Goal: Task Accomplishment & Management: Complete application form

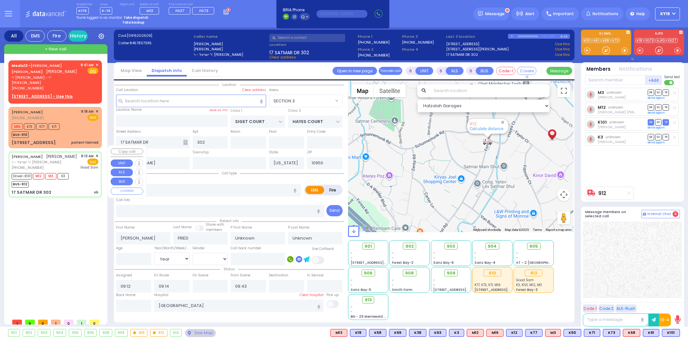
select select "SECTION 3"
select select "Year"
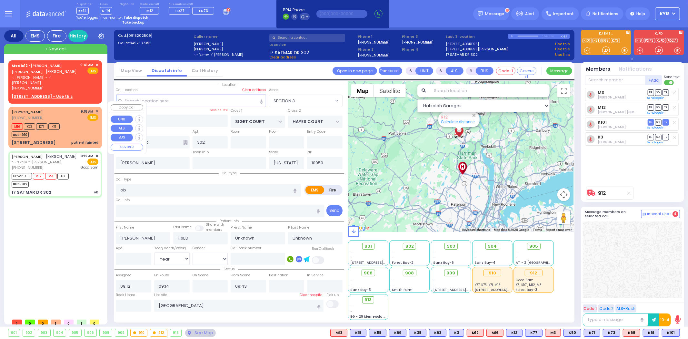
click at [71, 139] on div "[STREET_ADDRESS] patient fainted" at bounding box center [55, 142] width 87 height 6
select select
type input "patient fainted"
radio input "true"
type input "[PERSON_NAME]"
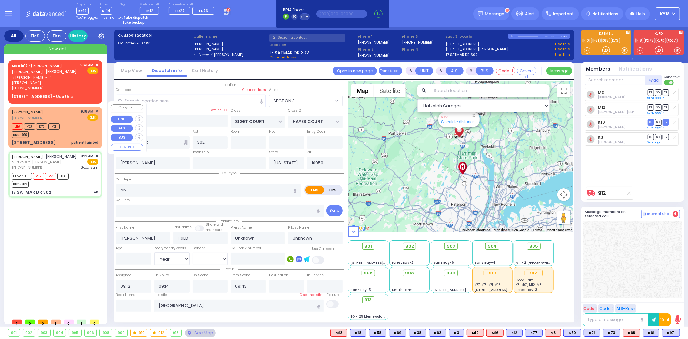
type input "[PERSON_NAME]"
type input "Frumer"
type input "[PERSON_NAME]"
type input "14"
select select "Year"
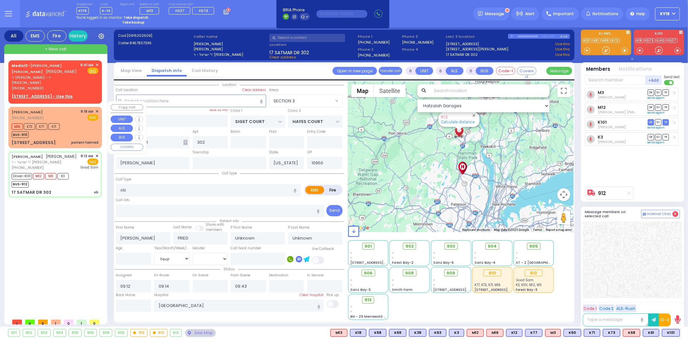
type input "09:18"
type input "09:20"
select select "Hatzalah Garages"
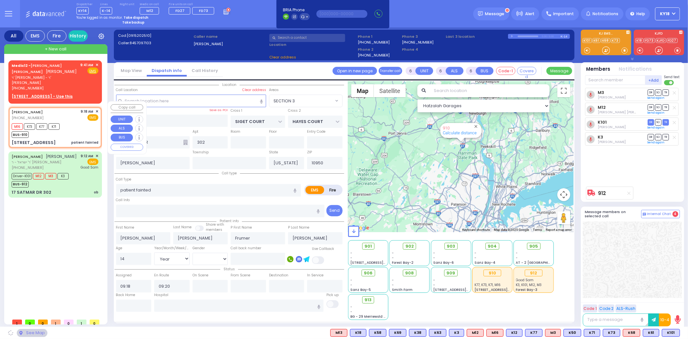
type input "KERESTIER COURT"
type input "[PERSON_NAME] DR"
type input "[STREET_ADDRESS]"
type input "4"
type input "Monroe"
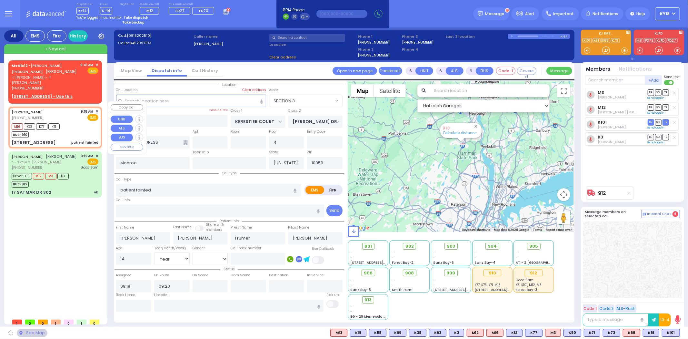
select select "SECTION 4"
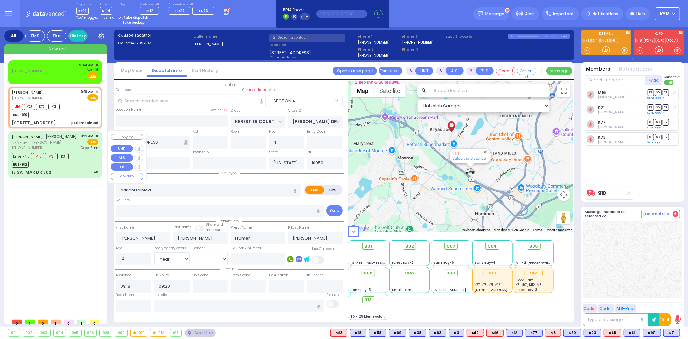
select select
radio input "true"
select select "Year"
select select "Hatzalah Garages"
select select "SECTION 4"
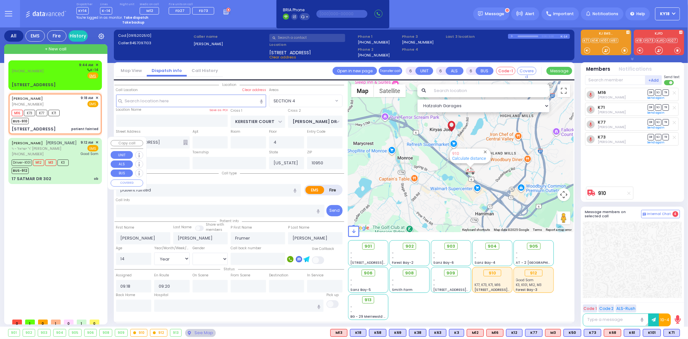
select select
radio input "true"
select select "Year"
select select "Hatzalah Garages"
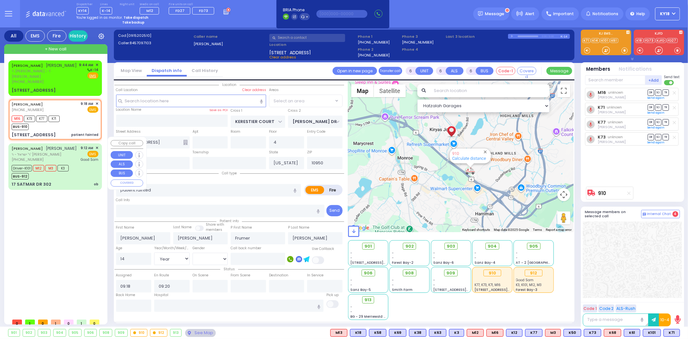
select select "SECTION 4"
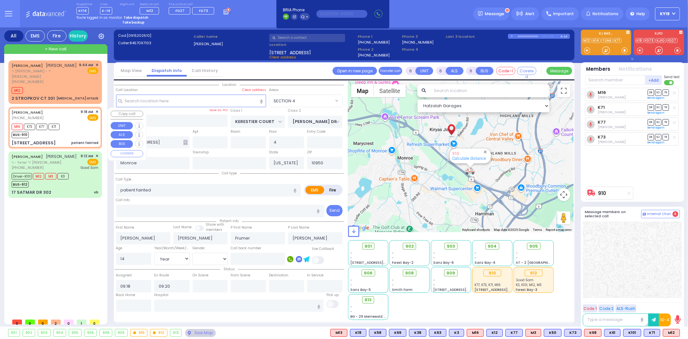
select select
radio input "true"
select select "Year"
select select "Hatzalah Garages"
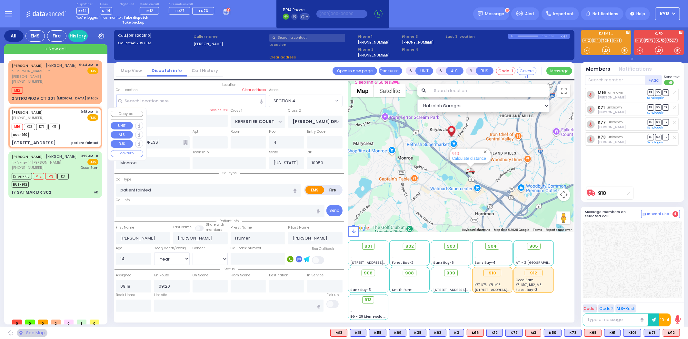
select select "SECTION 4"
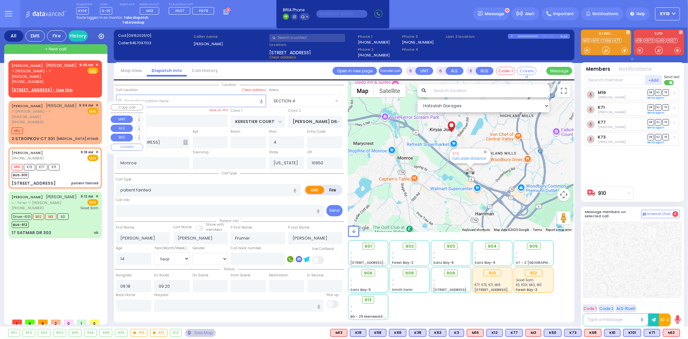
select select
radio input "true"
select select "Year"
select select "Hatzalah Garages"
select select "SECTION 4"
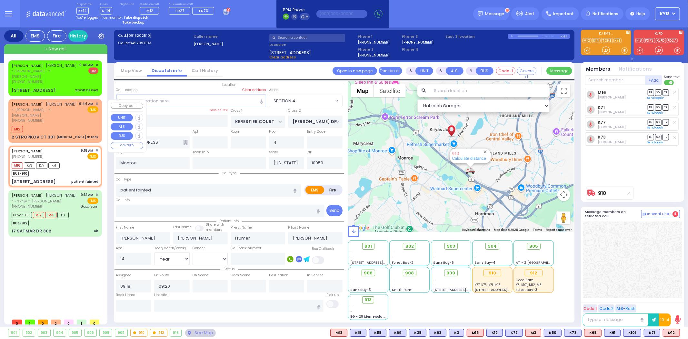
select select
radio input "true"
select select "Year"
select select "Hatzalah Garages"
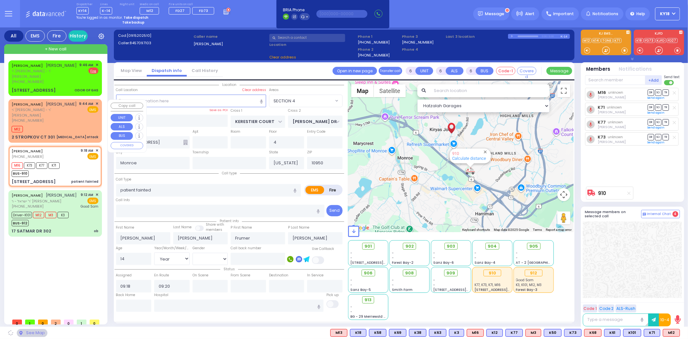
select select "SECTION 4"
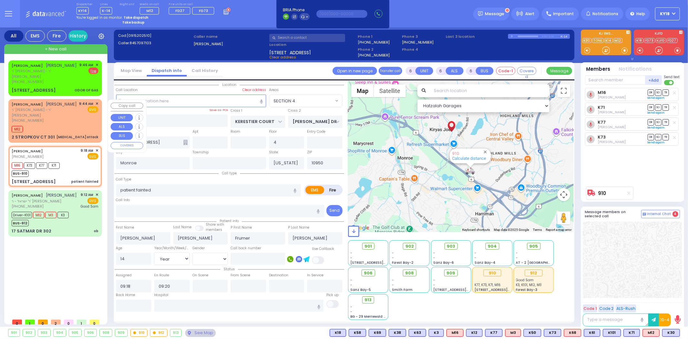
select select
radio input "true"
select select "Year"
select select "Hatzalah Garages"
select select "SECTION 4"
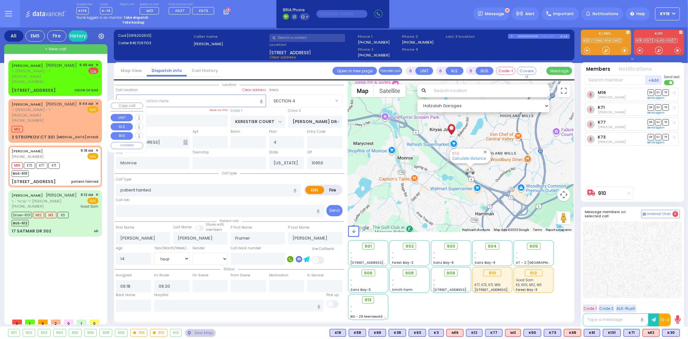
select select
radio input "true"
select select "Year"
select select "Hatzalah Garages"
select select "SECTION 4"
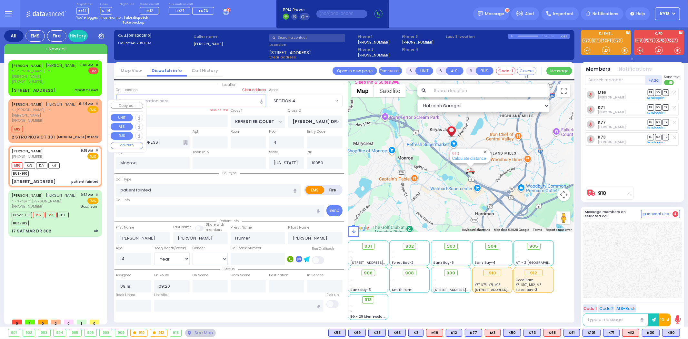
select select
radio input "true"
select select "Year"
select select "Hatzalah Garages"
select select "SECTION 4"
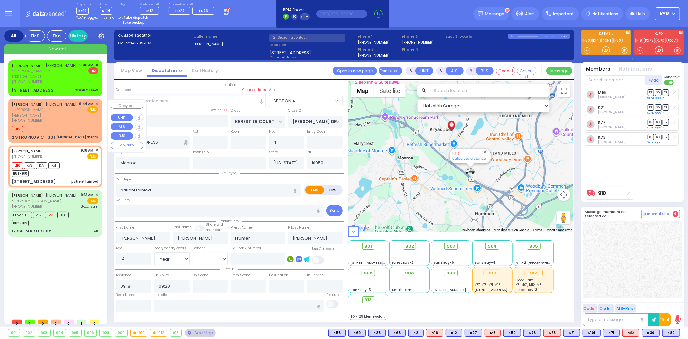
select select
radio input "true"
select select "Year"
select select "Hatzalah Garages"
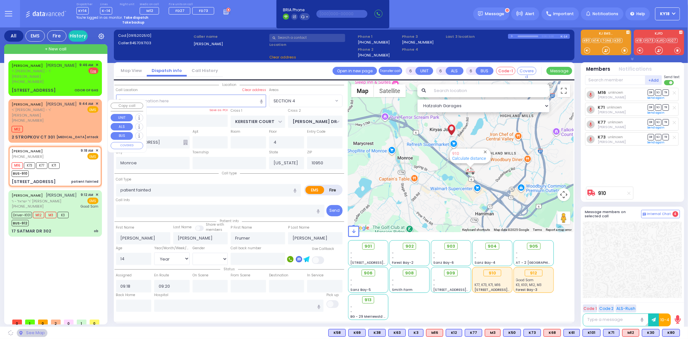
select select "SECTION 4"
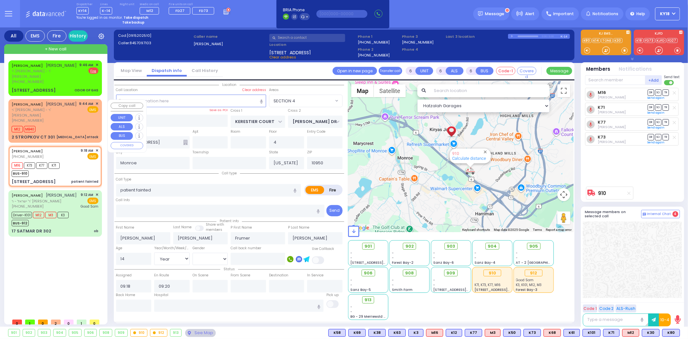
select select
radio input "true"
select select "Year"
select select "Hatzalah Garages"
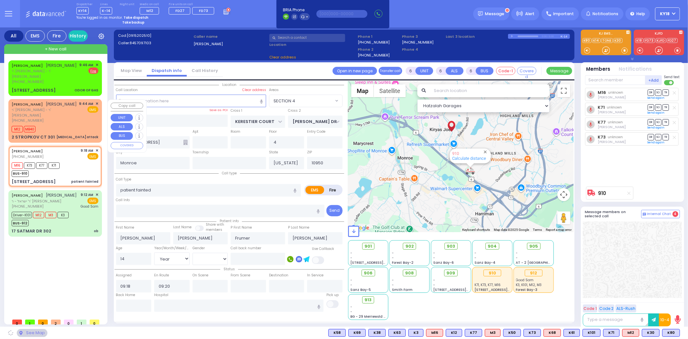
select select "SECTION 4"
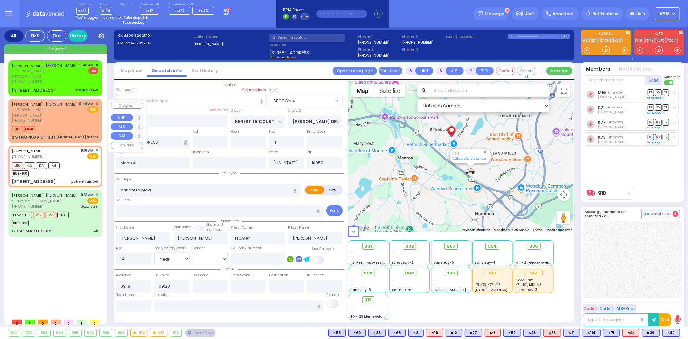
select select
radio input "true"
select select "Year"
select select "Hatzalah Garages"
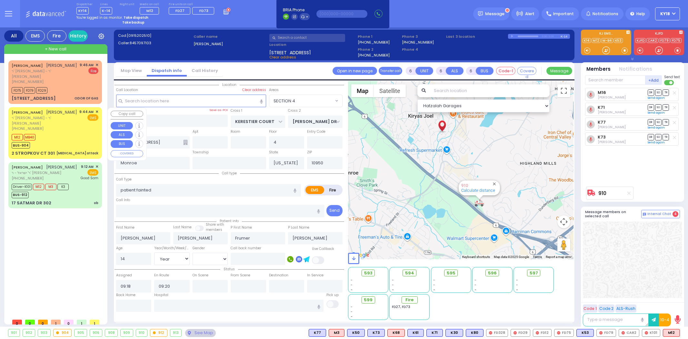
select select "SECTION 4"
select select "Year"
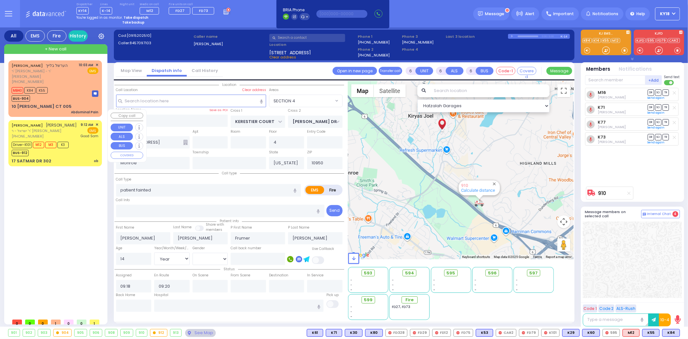
click at [79, 140] on div "Driver-K101 M12 M3 K3 BUS-912" at bounding box center [55, 148] width 87 height 16
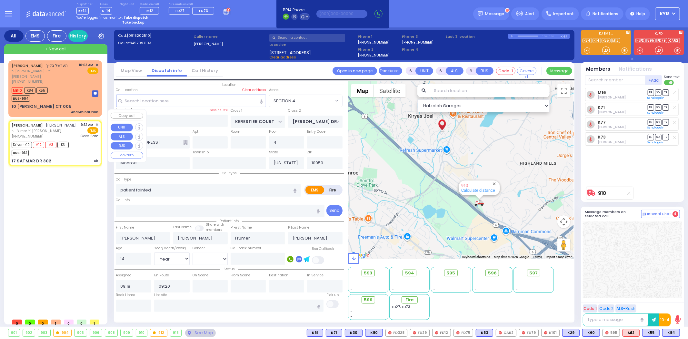
select select
type input "ob"
radio input "true"
type input "JOEL"
type input "FRIED"
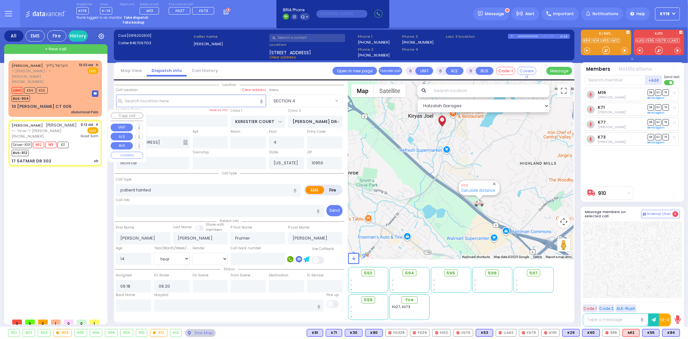
type input "Eather"
type input "Fried"
type input "39"
select select "Year"
select select "[DEMOGRAPHIC_DATA]"
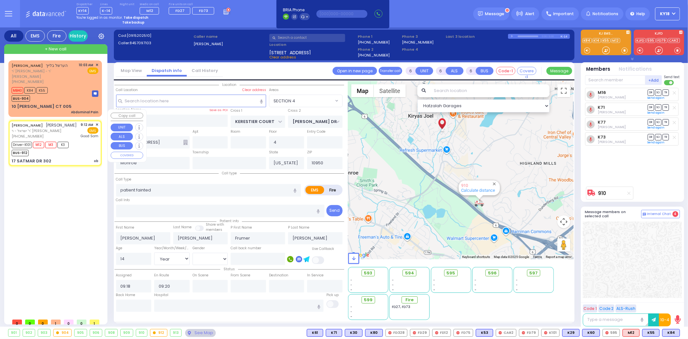
type input "09:12"
type input "09:14"
type input "09:17"
type input "09:43"
type input "Good Samaritan Hospital"
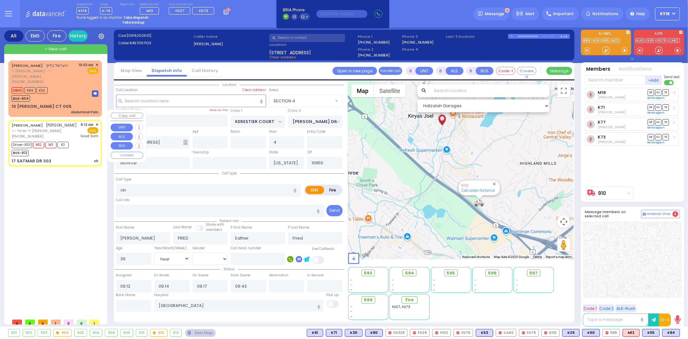
type input "SIGET COURT"
type input "HAYES COURT"
type input "17 SATMAR DR"
type input "302"
type input "[PERSON_NAME]"
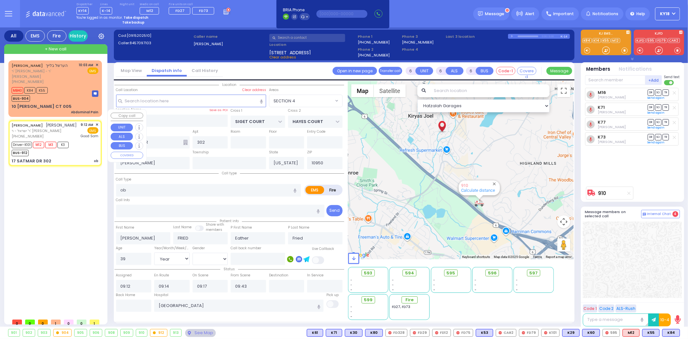
select select "SECTION 3"
select select "Hatzalah Garages"
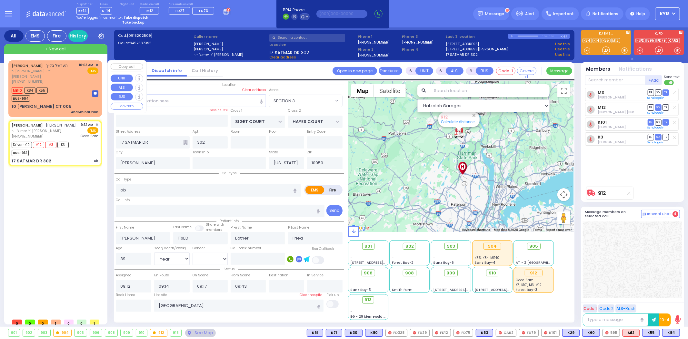
select select
radio input "true"
select select "Year"
select select "[DEMOGRAPHIC_DATA]"
select select "Hatzalah Garages"
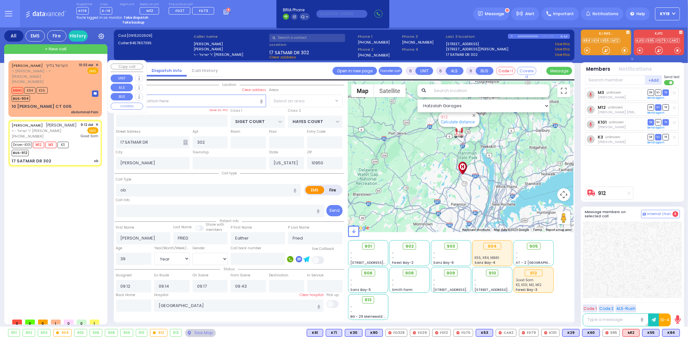
select select "SECTION 3"
select select
radio input "true"
select select "Year"
select select "[DEMOGRAPHIC_DATA]"
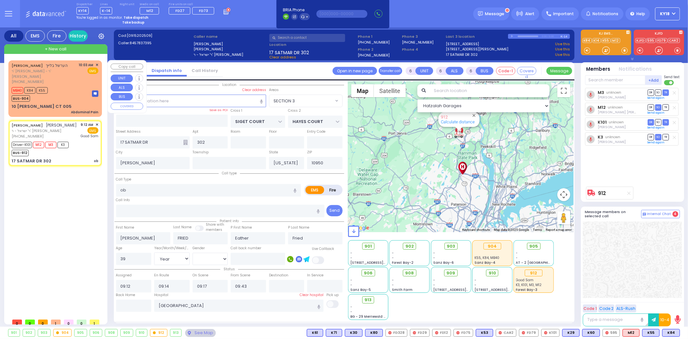
select select "Hatzalah Garages"
select select "SECTION 3"
click at [75, 97] on div "HERSHEL BLEICH הערשל בלייך ר' אברהם שמואל - ר' אהרן יוסף לאנדא (845) 492-3550 1…" at bounding box center [55, 88] width 91 height 54
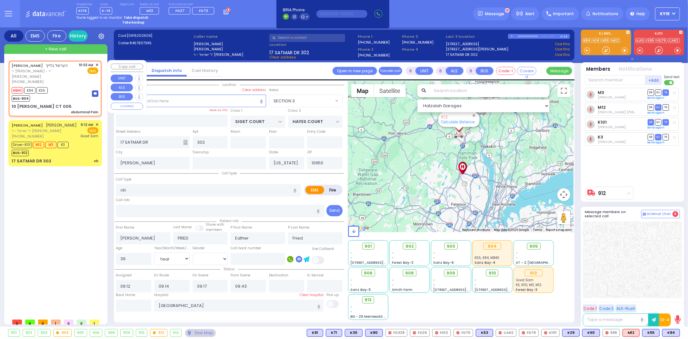
type input "1"
type input "0"
type input "1"
select select
type input "Abdominal Pain"
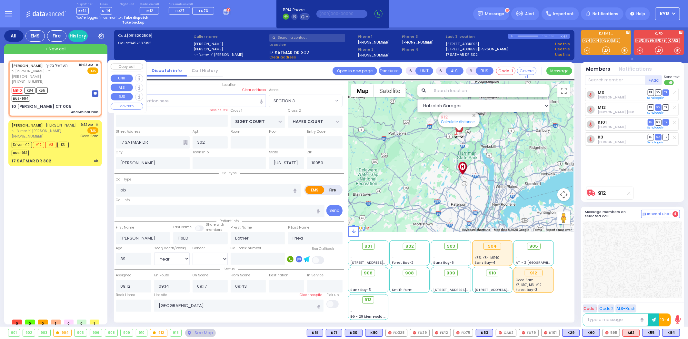
radio input "true"
type input "HERSHEL"
type input "BLEICH"
type input "25"
select select "Year"
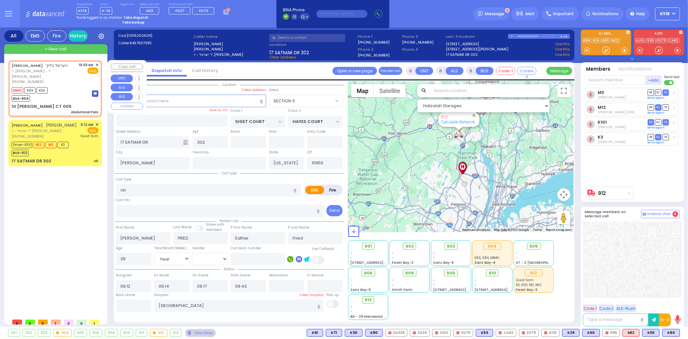
select select "[DEMOGRAPHIC_DATA]"
type input "10:03"
type input "10:07"
type input "ACRES RD"
type input "10 LEMBERG CT"
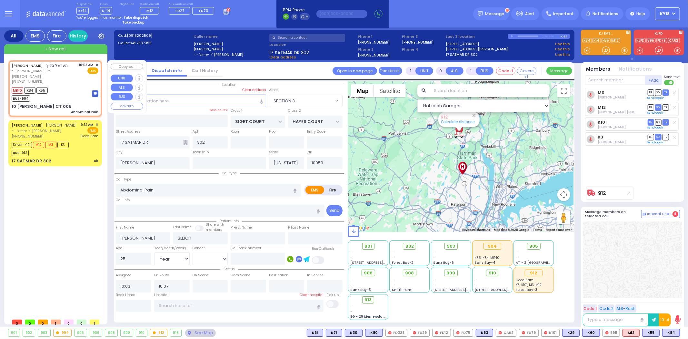
type input "005"
type input "Monroe"
select select "PALM TREE"
select select "Hatzalah Garages"
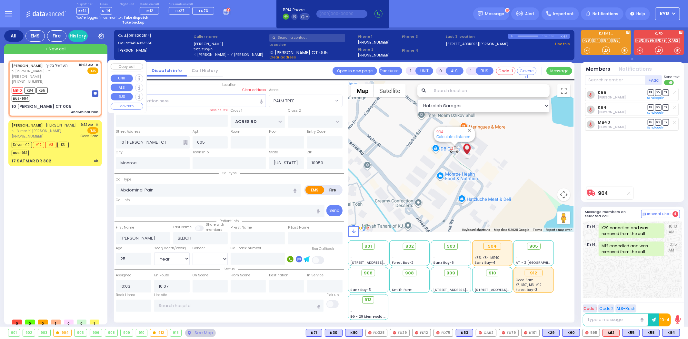
type input "6"
select select
radio input "true"
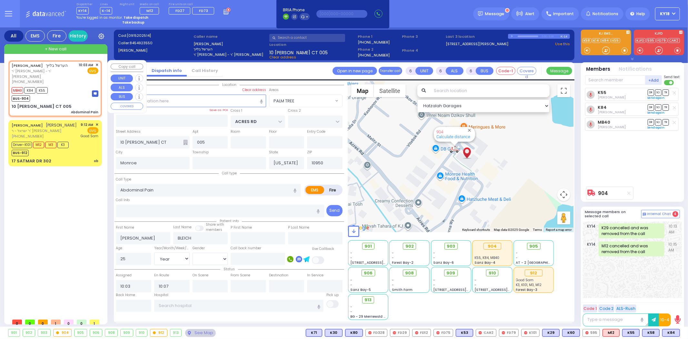
type input "Unknown"
select select "Year"
select select "[DEMOGRAPHIC_DATA]"
select select "Hatzalah Garages"
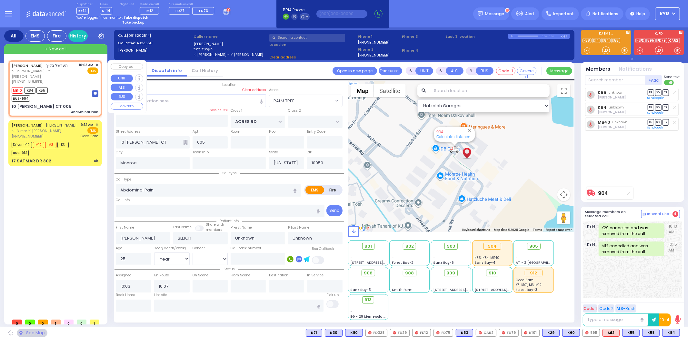
select select "PALM TREE"
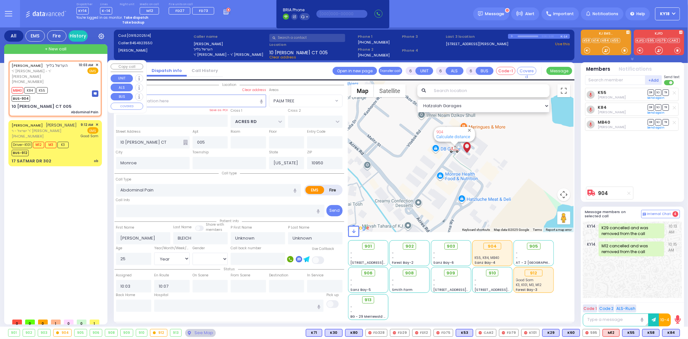
select select
radio input "true"
select select "Year"
select select "[DEMOGRAPHIC_DATA]"
select select "Hatzalah Garages"
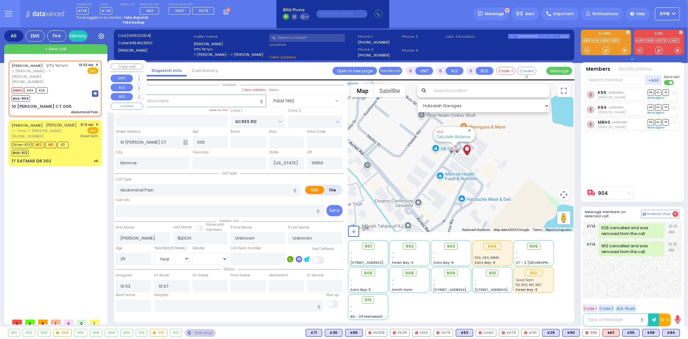
select select "PALM TREE"
select select
radio input "true"
type input "Hershel"
type input "Bleich"
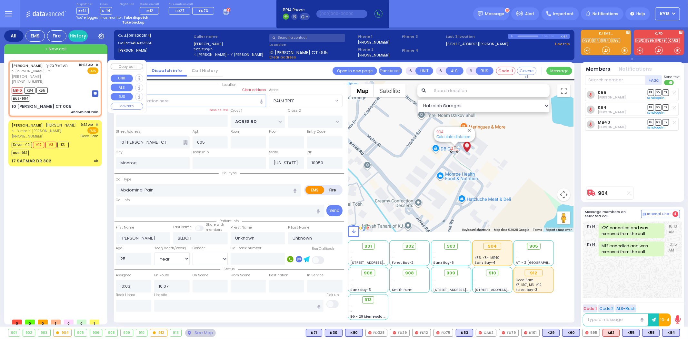
select select "Year"
select select "[DEMOGRAPHIC_DATA]"
select select "Hatzalah Garages"
select select "PALM TREE"
select select
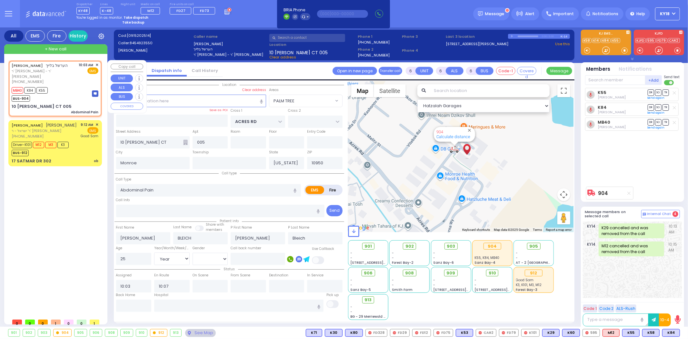
radio input "true"
select select "Year"
select select "[DEMOGRAPHIC_DATA]"
type input "10:04"
type input "10:07"
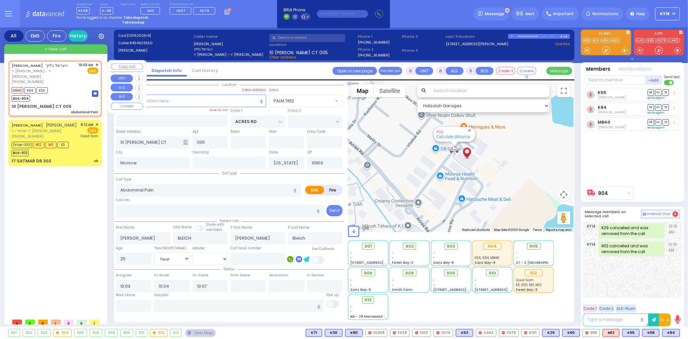
select select "Hatzalah Garages"
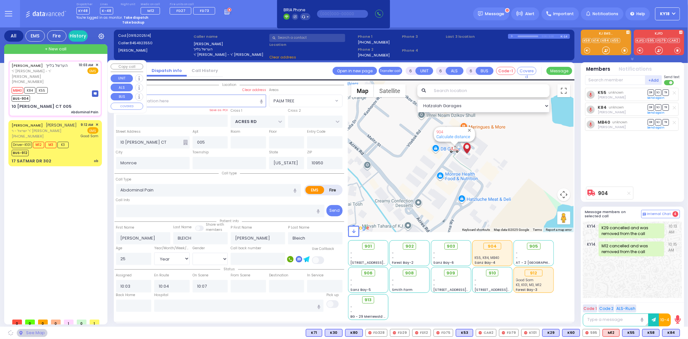
select select
radio input "true"
select select "Year"
select select "[DEMOGRAPHIC_DATA]"
select select "Hatzalah Garages"
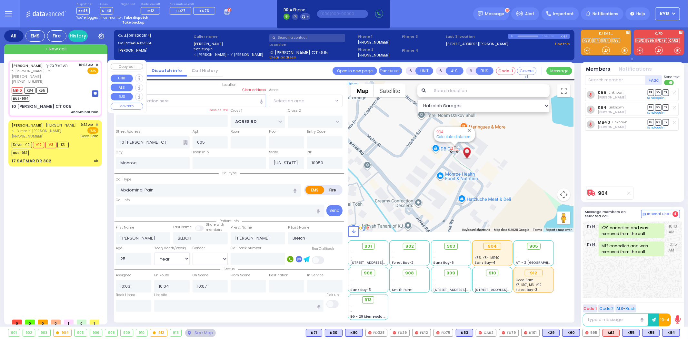
select select "PALM TREE"
select select
radio input "true"
select select "Year"
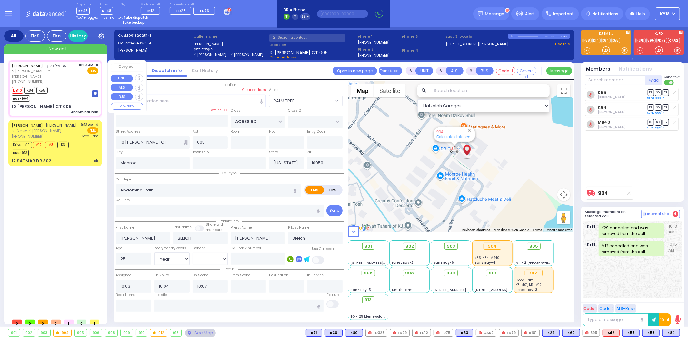
select select "[DEMOGRAPHIC_DATA]"
select select "Hatzalah Garages"
select select "PALM TREE"
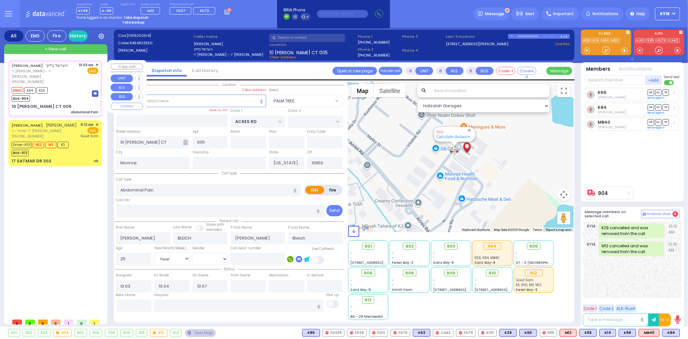
select select
radio input "true"
select select "Year"
select select "[DEMOGRAPHIC_DATA]"
select select "Hatzalah Garages"
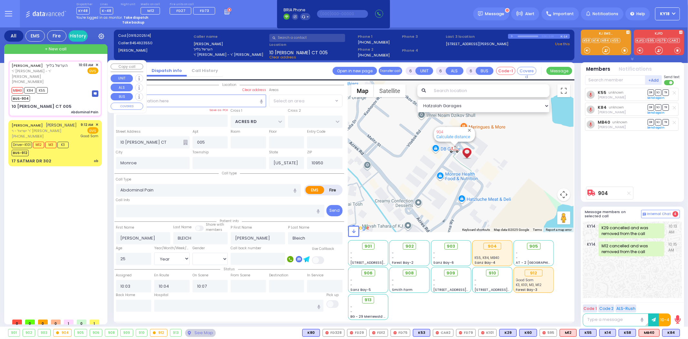
select select "PALM TREE"
select select
radio input "true"
select select "Year"
select select "[DEMOGRAPHIC_DATA]"
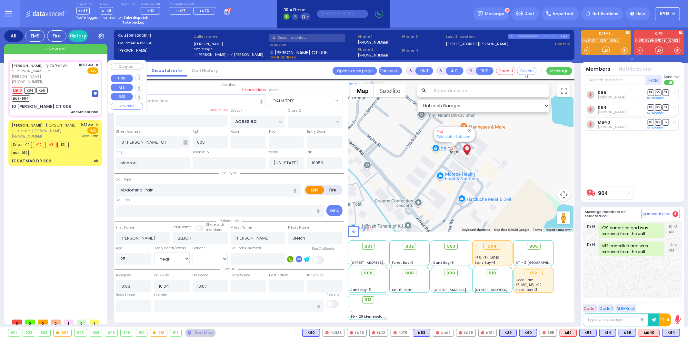
type input "Good Samaritan Hospital 257 Lafayette Avenue 8457909405 Suffern"
select select "Hatzalah Garages"
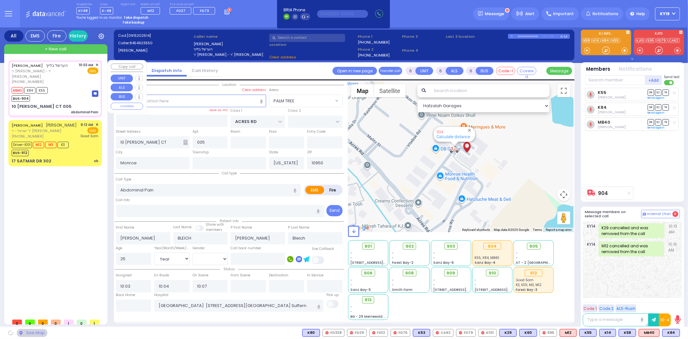
select select "PALM TREE"
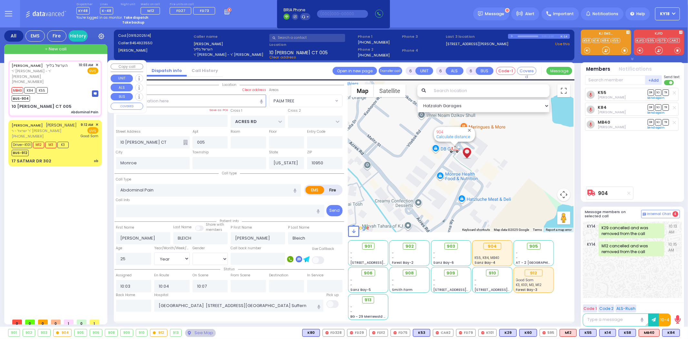
select select
radio input "true"
select select "Year"
select select "[DEMOGRAPHIC_DATA]"
select select "Hatzalah Garages"
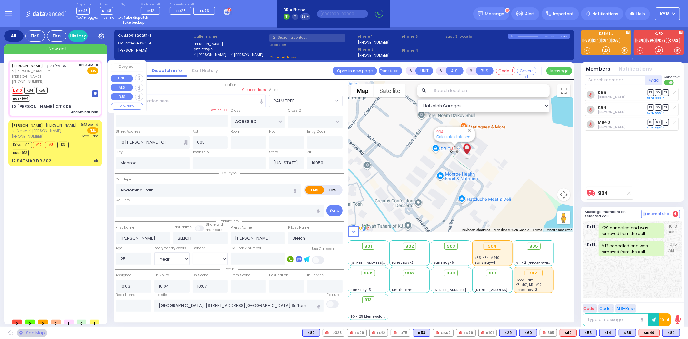
select select "PALM TREE"
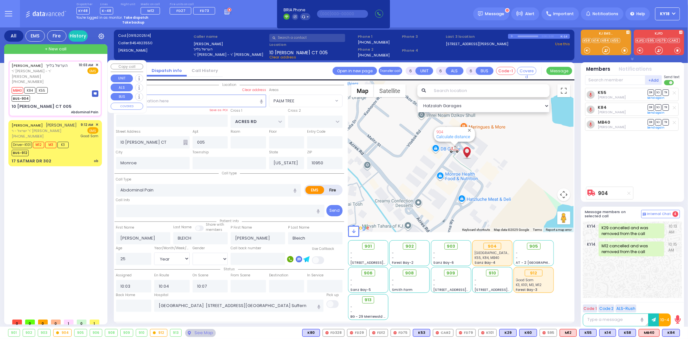
select select
radio input "true"
select select "Year"
select select "[DEMOGRAPHIC_DATA]"
select select "Hatzalah Garages"
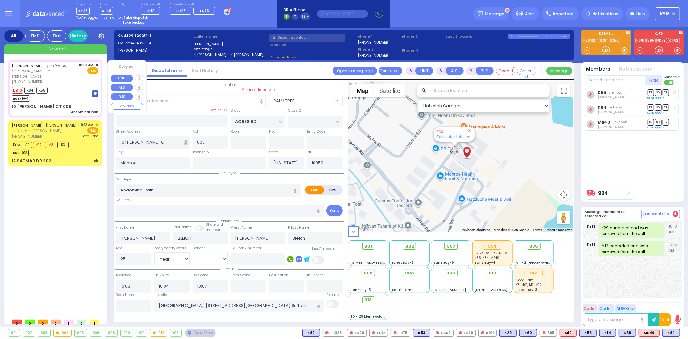
select select "PALM TREE"
select select
radio input "true"
select select "Year"
select select "[DEMOGRAPHIC_DATA]"
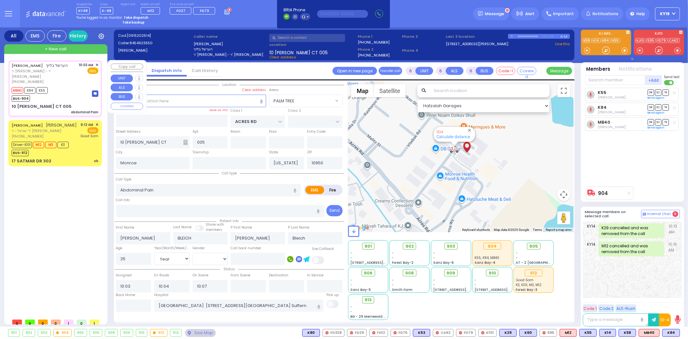
select select "Hatzalah Garages"
select select "PALM TREE"
select select "Year"
select select "[DEMOGRAPHIC_DATA]"
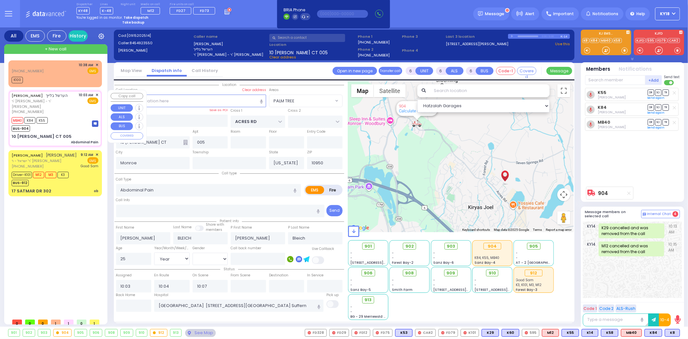
select select
radio input "true"
select select "Year"
select select "[DEMOGRAPHIC_DATA]"
select select "Hatzalah Garages"
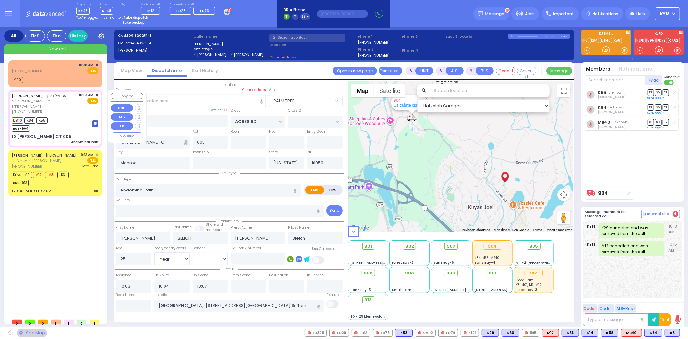
select select "PALM TREE"
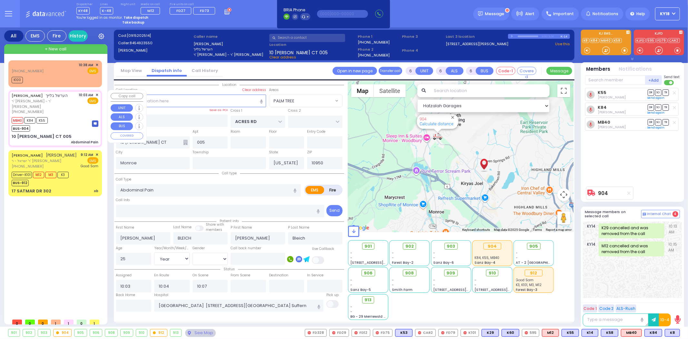
select select
radio input "true"
select select "Year"
select select "[DEMOGRAPHIC_DATA]"
select select "Hatzalah Garages"
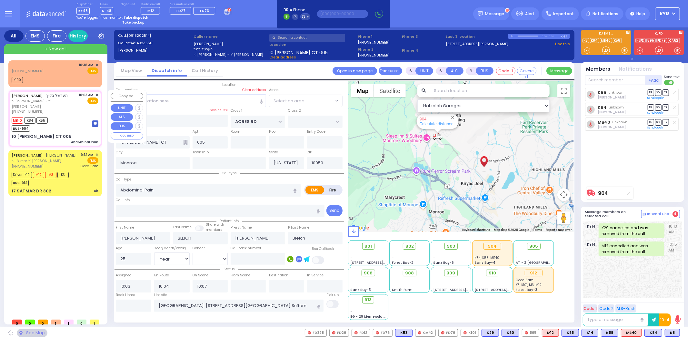
select select "PALM TREE"
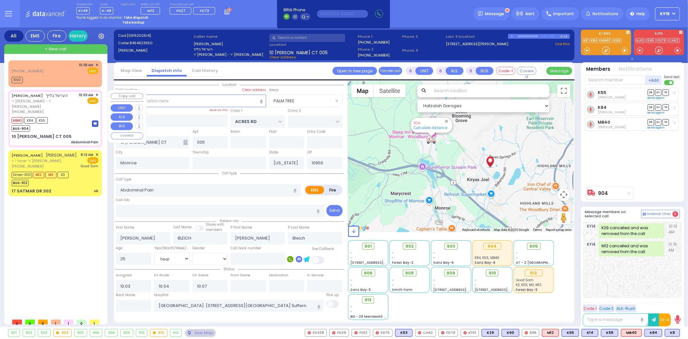
select select
radio input "true"
select select "Year"
select select "[DEMOGRAPHIC_DATA]"
type input "10:41"
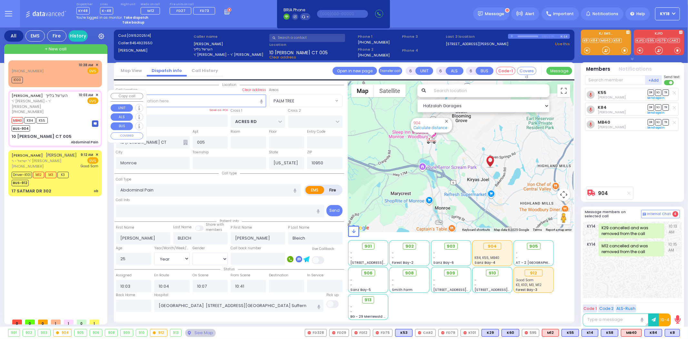
select select "Hatzalah Garages"
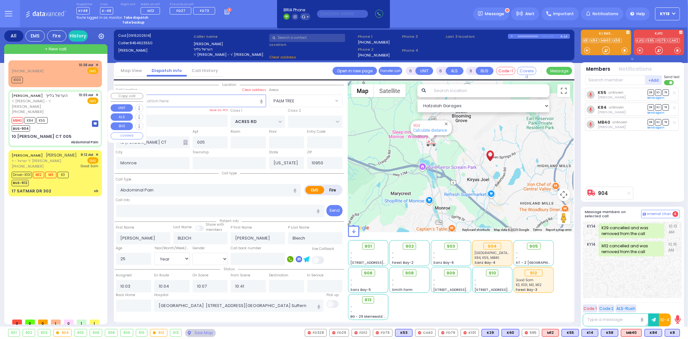
select select
radio input "true"
select select "Year"
select select "[DEMOGRAPHIC_DATA]"
select select "Hatzalah Garages"
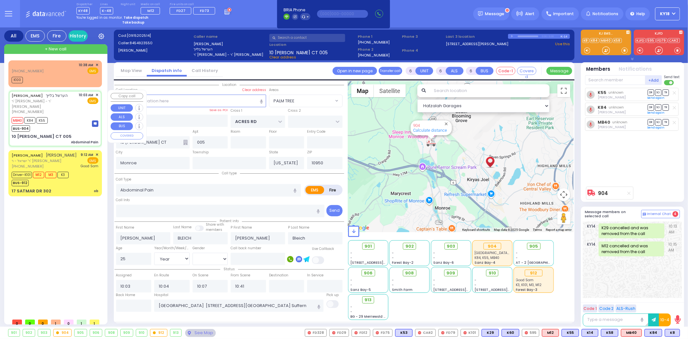
select select "PALM TREE"
select select
radio input "true"
select select "Year"
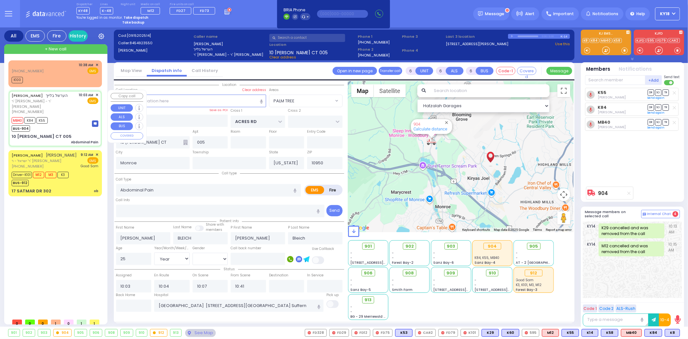
select select "[DEMOGRAPHIC_DATA]"
select select "Hatzalah Garages"
select select
radio input "true"
select select "Year"
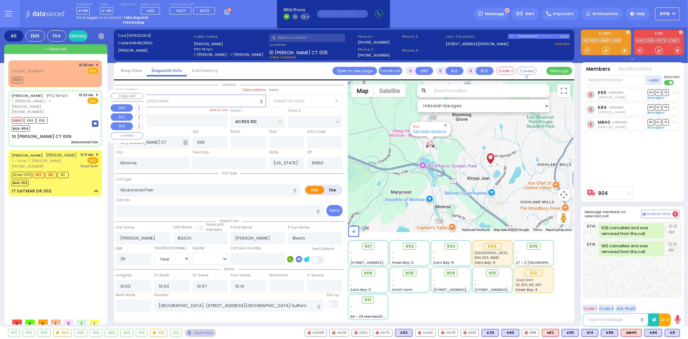
select select "[DEMOGRAPHIC_DATA]"
select select "PALM TREE"
select select "Hatzalah Garages"
select select "PALM TREE"
select select
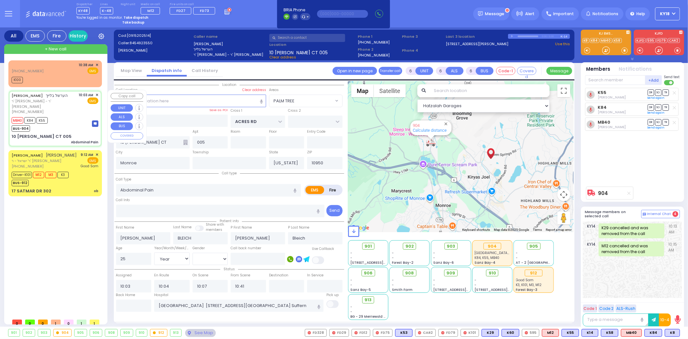
radio input "true"
select select "Year"
select select "[DEMOGRAPHIC_DATA]"
select select "Hatzalah Garages"
select select "PALM TREE"
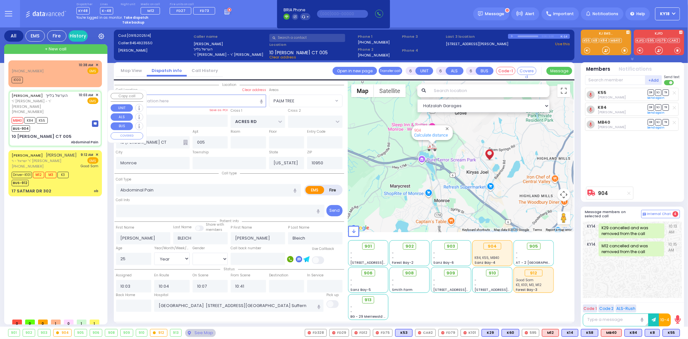
select select
radio input "true"
select select "Year"
select select "[DEMOGRAPHIC_DATA]"
select select "PALM TREE"
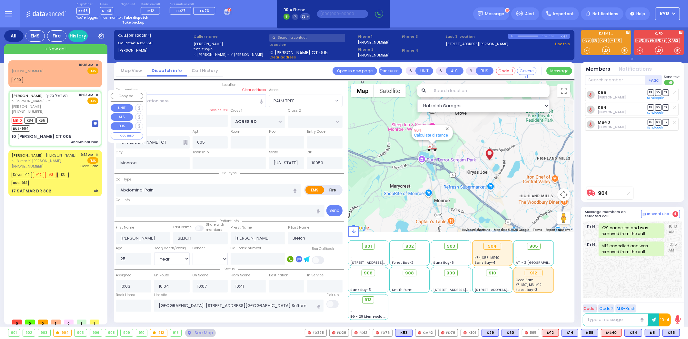
select select "Hatzalah Garages"
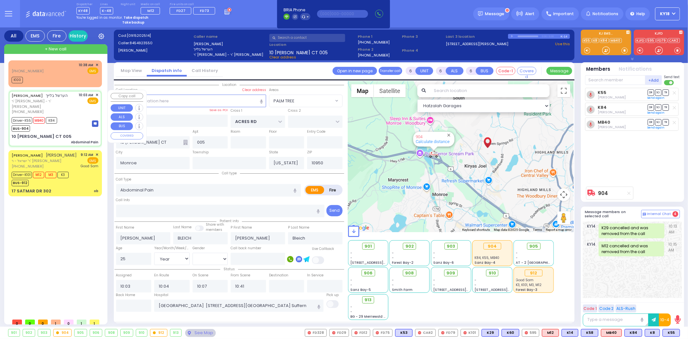
select select
radio input "true"
select select "Year"
select select "[DEMOGRAPHIC_DATA]"
type input "10:07"
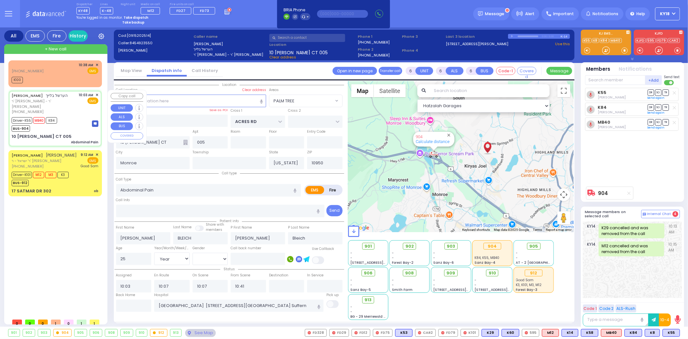
select select "Hatzalah Garages"
select select "PALM TREE"
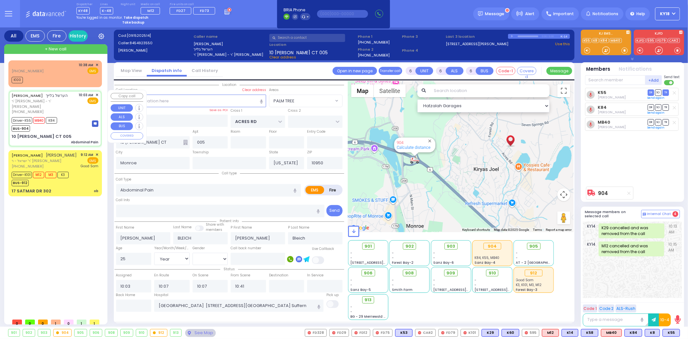
select select
radio input "true"
select select "Year"
select select "[DEMOGRAPHIC_DATA]"
select select "Hatzalah Garages"
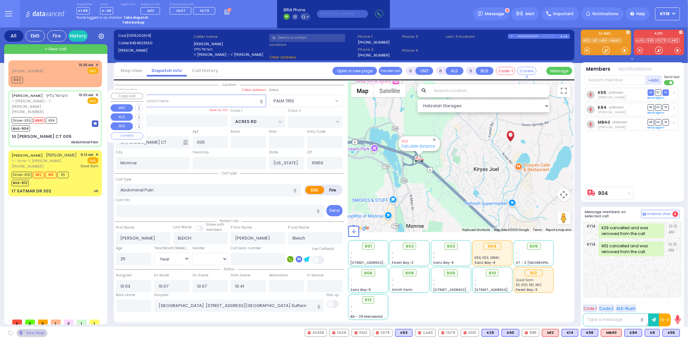
select select "PALM TREE"
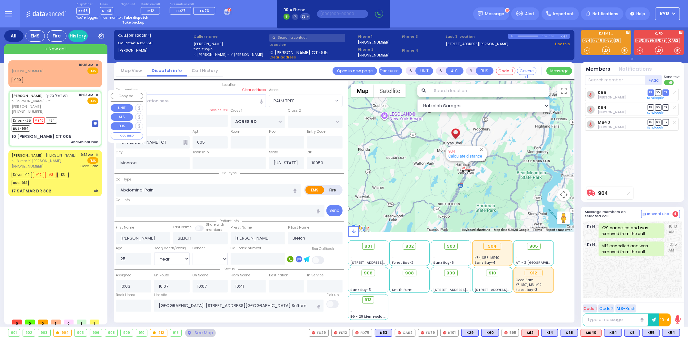
select select
radio input "true"
select select "Year"
select select "[DEMOGRAPHIC_DATA]"
select select "Hatzalah Garages"
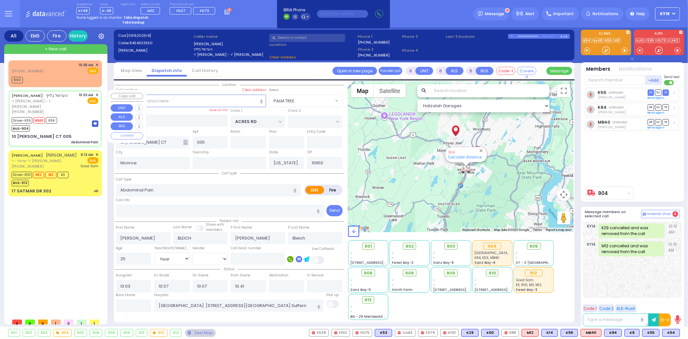
select select "PALM TREE"
select select
radio input "true"
select select "Year"
select select "[DEMOGRAPHIC_DATA]"
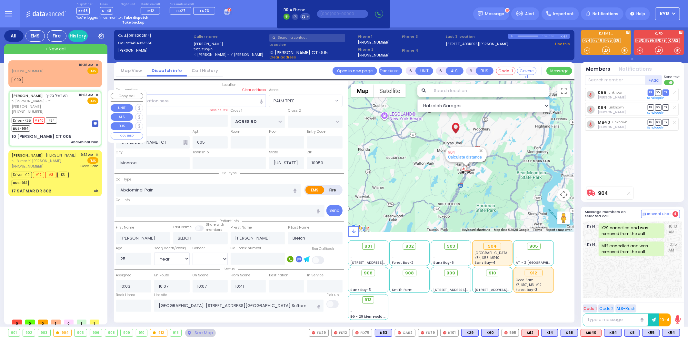
select select "Hatzalah Garages"
select select
radio input "true"
select select "Year"
select select "[DEMOGRAPHIC_DATA]"
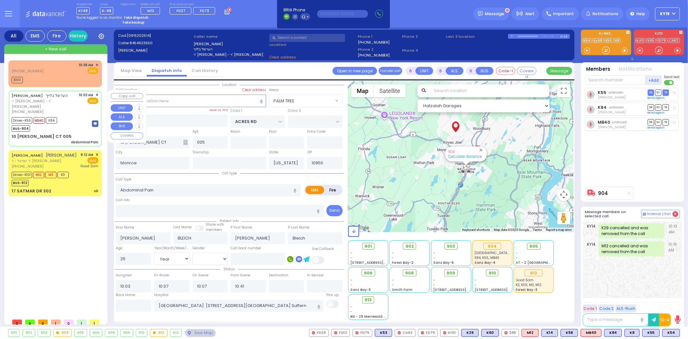
select select "Hatzalah Garages"
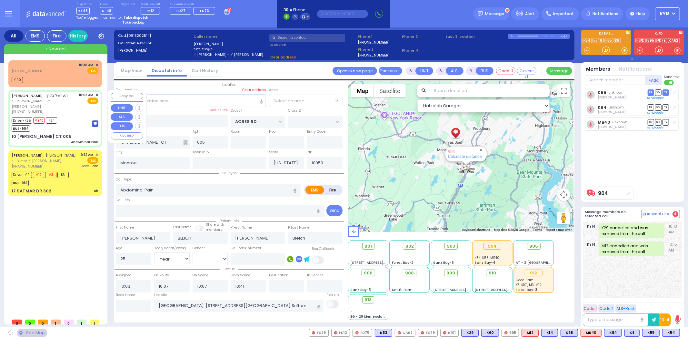
select select "PALM TREE"
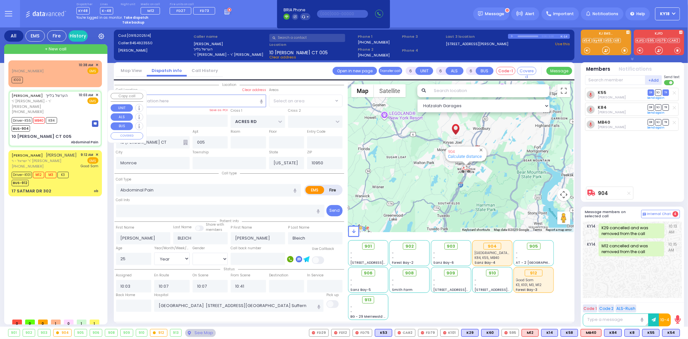
select select "PALM TREE"
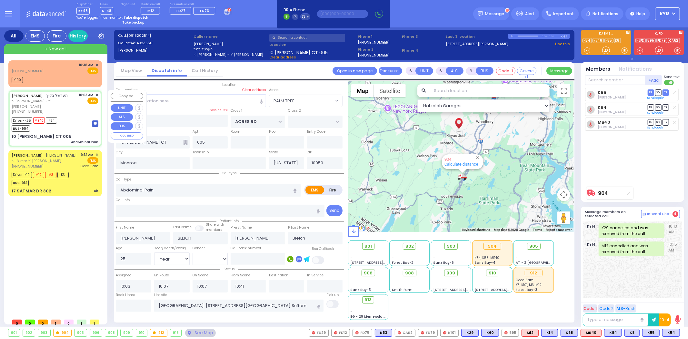
select select
radio input "true"
select select "Year"
select select "[DEMOGRAPHIC_DATA]"
select select "Hatzalah Garages"
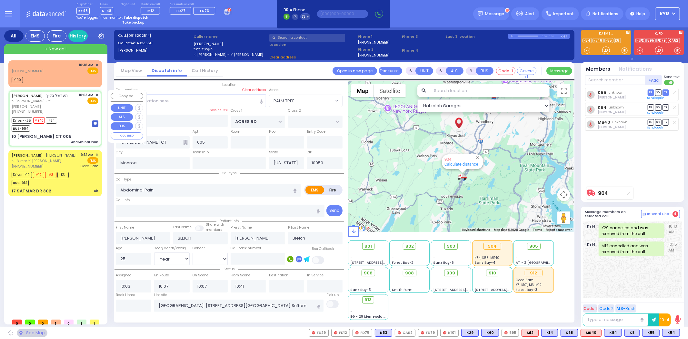
select select "PALM TREE"
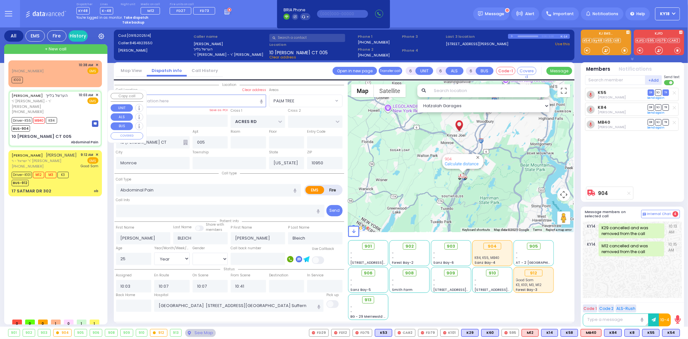
select select
radio input "true"
select select "Year"
select select "[DEMOGRAPHIC_DATA]"
select select "Hatzalah Garages"
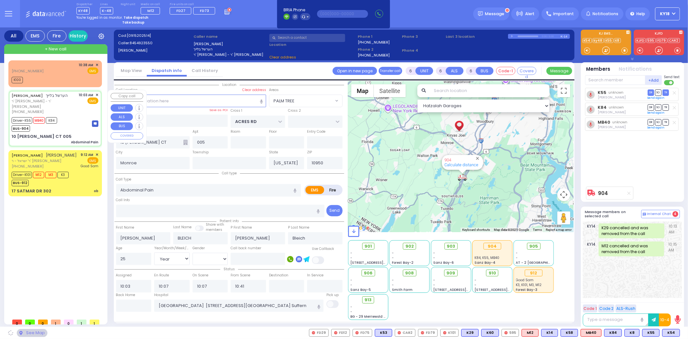
select select "PALM TREE"
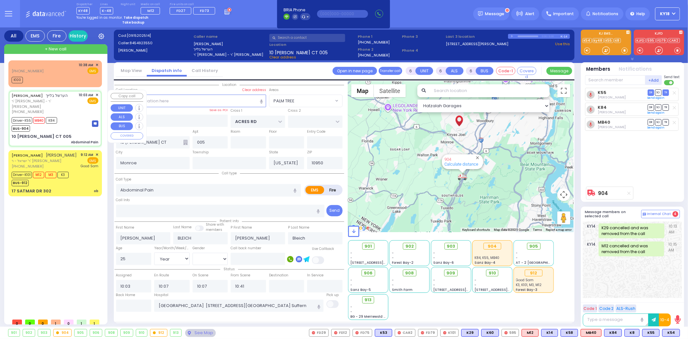
select select
radio input "true"
select select "Year"
select select "[DEMOGRAPHIC_DATA]"
select select "Hatzalah Garages"
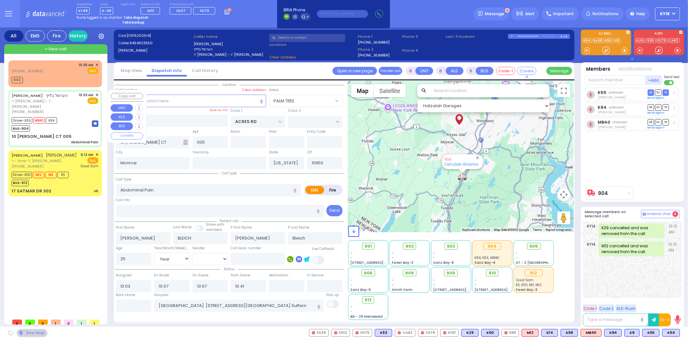
select select "PALM TREE"
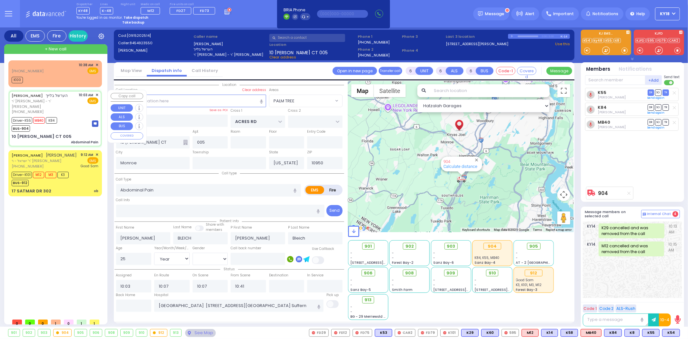
select select
radio input "true"
select select "Year"
select select "[DEMOGRAPHIC_DATA]"
select select "Hatzalah Garages"
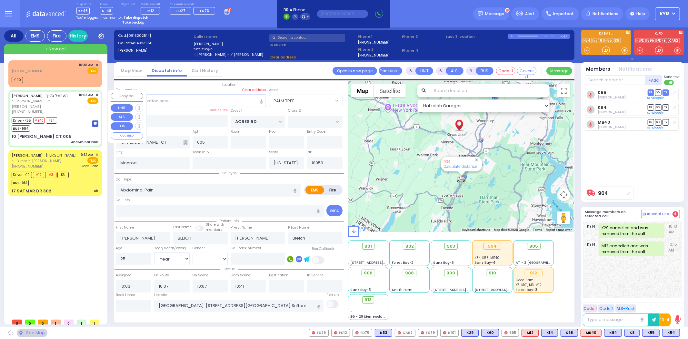
select select "PALM TREE"
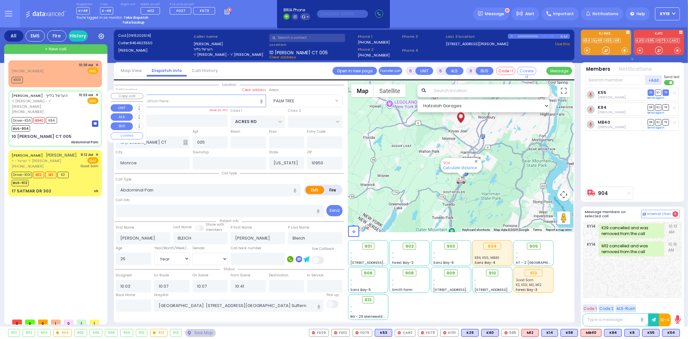
select select
radio input "true"
select select "Year"
select select "[DEMOGRAPHIC_DATA]"
select select "Hatzalah Garages"
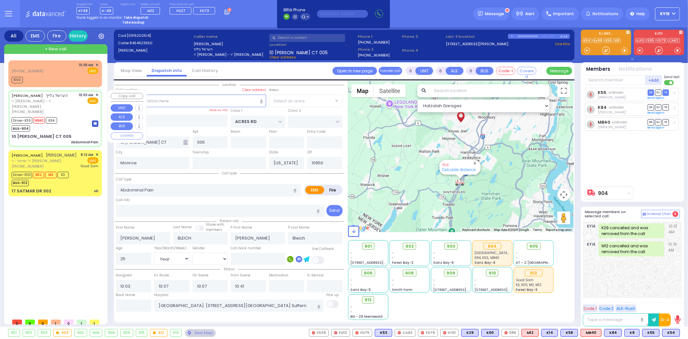
select select "PALM TREE"
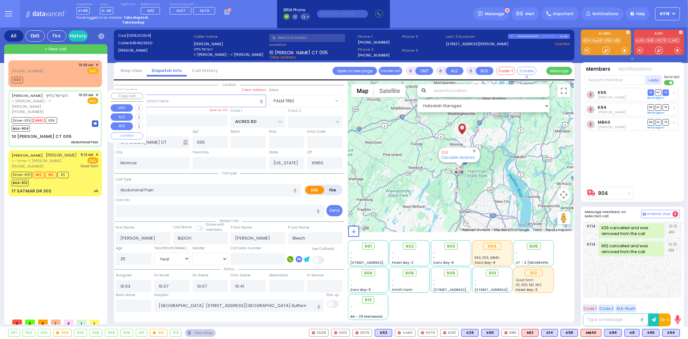
select select
radio input "true"
select select "Year"
select select "[DEMOGRAPHIC_DATA]"
select select "Hatzalah Garages"
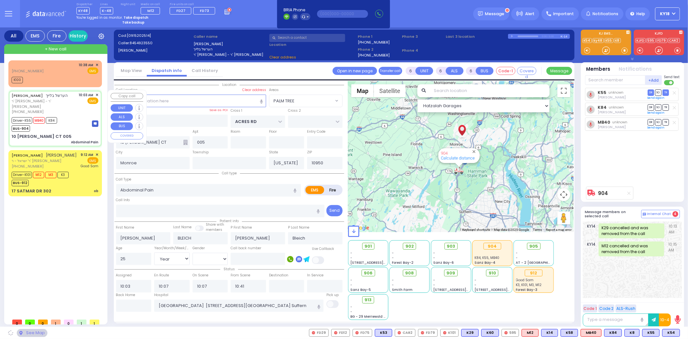
select select "PALM TREE"
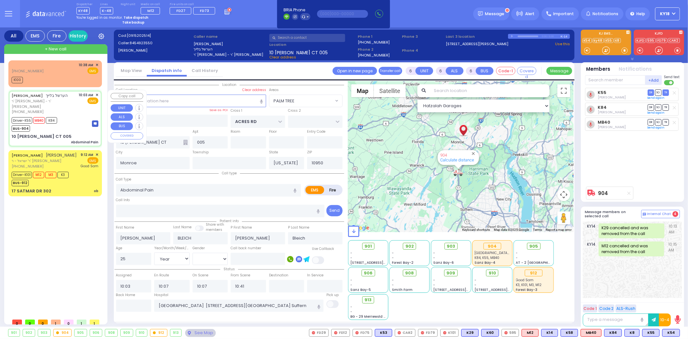
select select
radio input "true"
select select "Year"
select select "[DEMOGRAPHIC_DATA]"
select select "Hatzalah Garages"
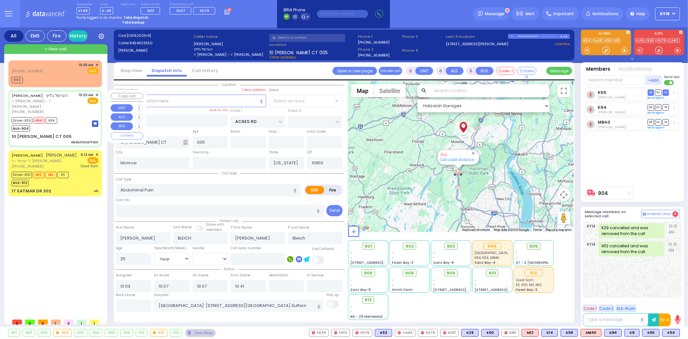
select select "PALM TREE"
select select
radio input "true"
select select "Year"
select select "[DEMOGRAPHIC_DATA]"
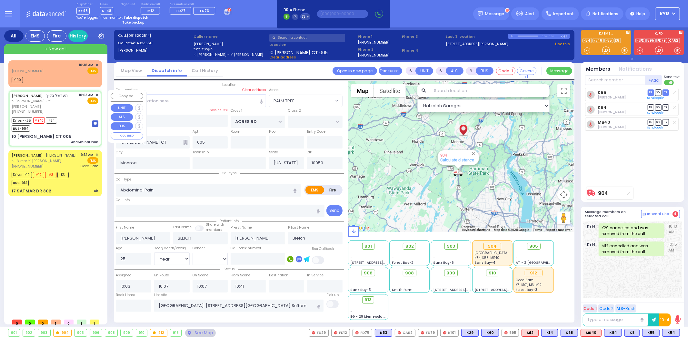
select select "Hatzalah Garages"
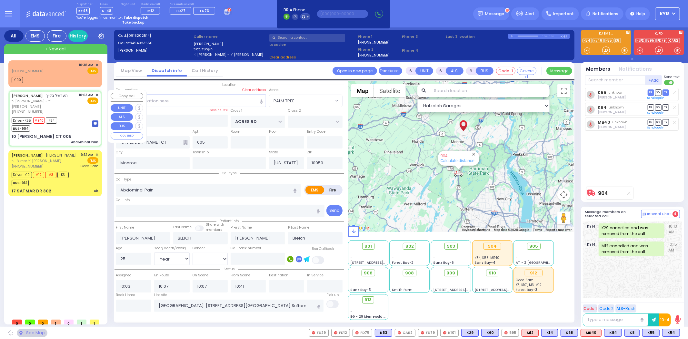
select select "PALM TREE"
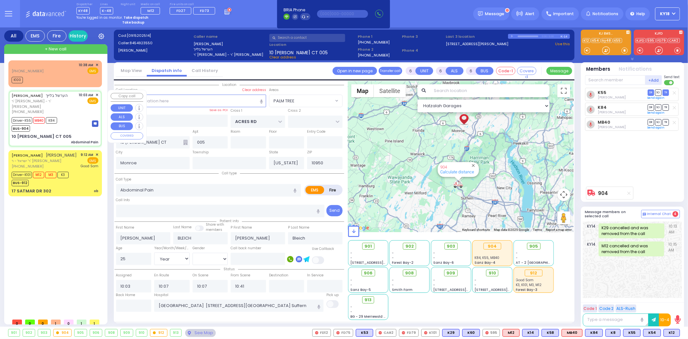
select select
radio input "true"
select select "Year"
select select "[DEMOGRAPHIC_DATA]"
select select "Hatzalah Garages"
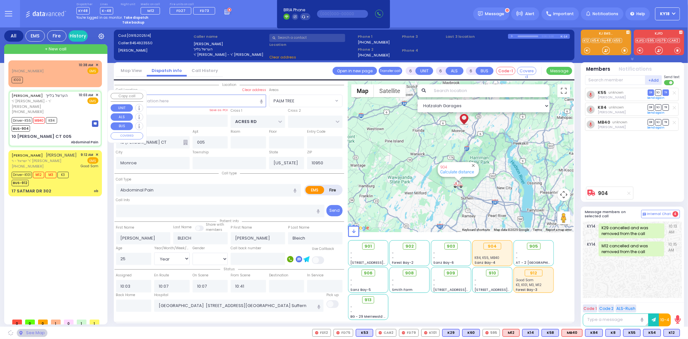
select select "PALM TREE"
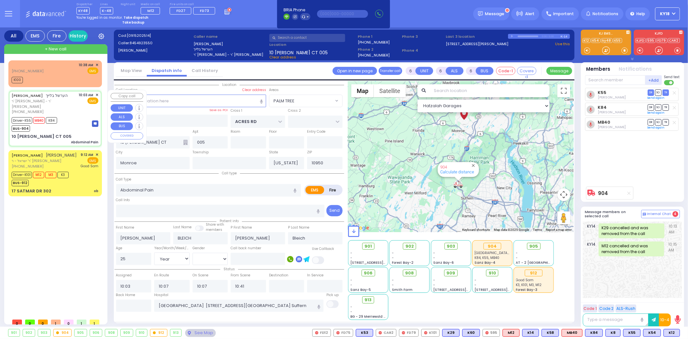
select select
radio input "true"
select select "Year"
select select "[DEMOGRAPHIC_DATA]"
select select "Hatzalah Garages"
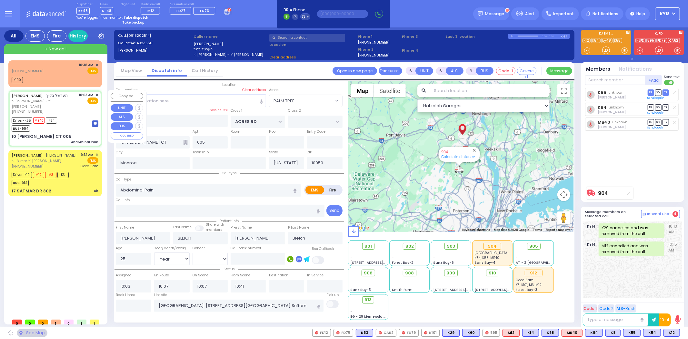
select select "PALM TREE"
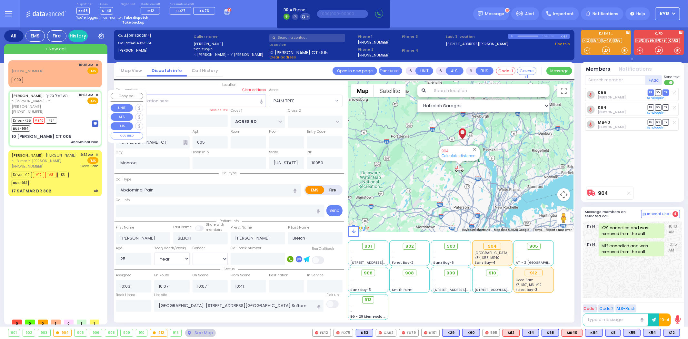
select select
radio input "true"
select select "Year"
select select "[DEMOGRAPHIC_DATA]"
select select "Hatzalah Garages"
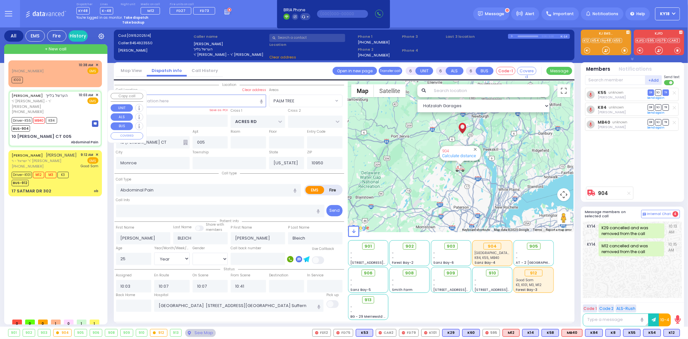
select select "PALM TREE"
select select
radio input "true"
select select "Year"
select select "[DEMOGRAPHIC_DATA]"
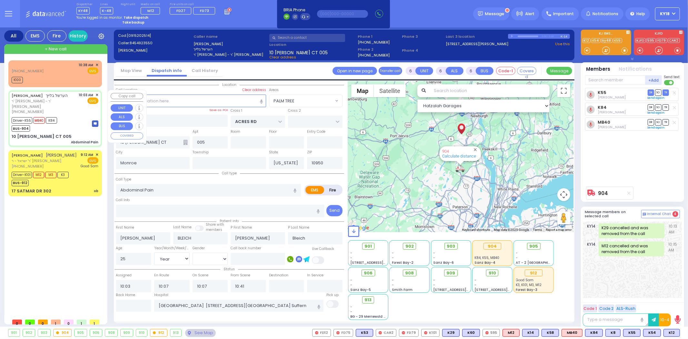
select select "Hatzalah Garages"
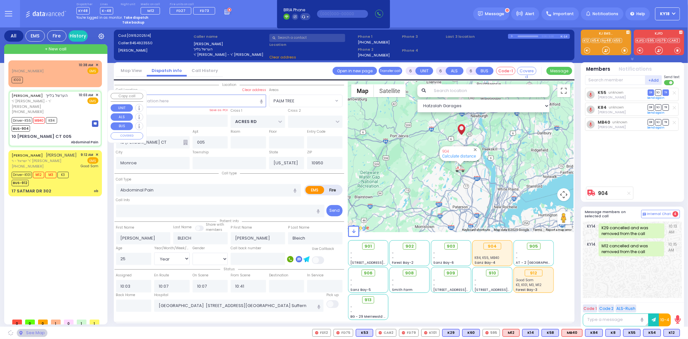
select select "PALM TREE"
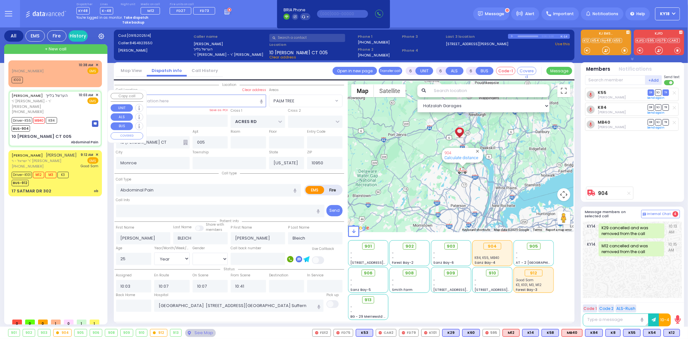
select select
radio input "true"
select select "Year"
select select "[DEMOGRAPHIC_DATA]"
select select "Hatzalah Garages"
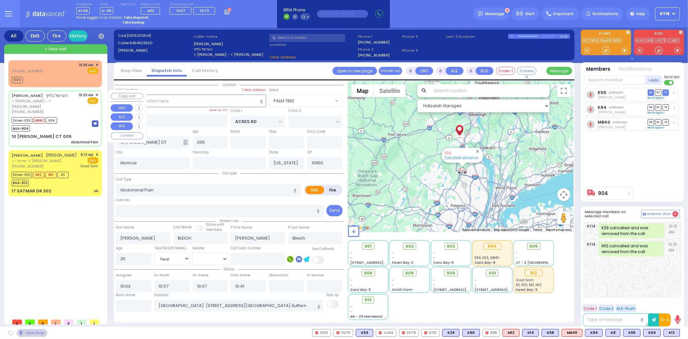
select select "PALM TREE"
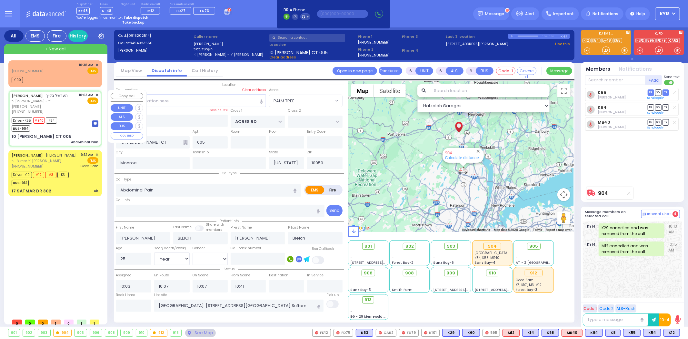
select select
radio input "true"
select select "Year"
select select "[DEMOGRAPHIC_DATA]"
select select "Hatzalah Garages"
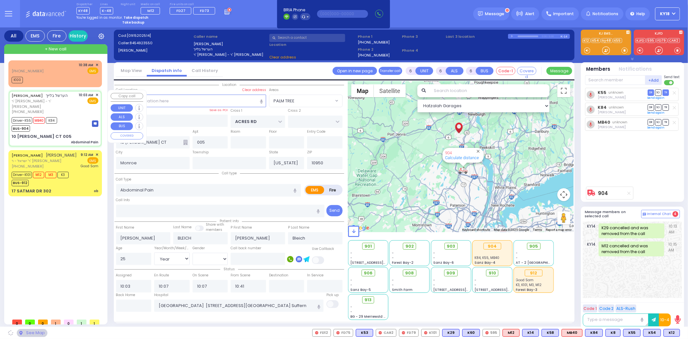
select select "PALM TREE"
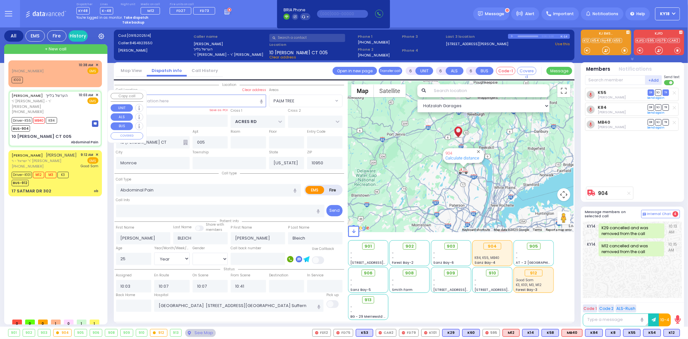
select select
radio input "true"
select select "Year"
select select "[DEMOGRAPHIC_DATA]"
select select "Hatzalah Garages"
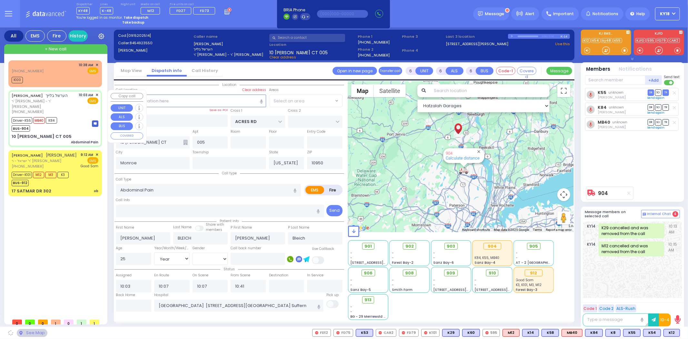
select select "PALM TREE"
